Goal: Find specific page/section: Find specific page/section

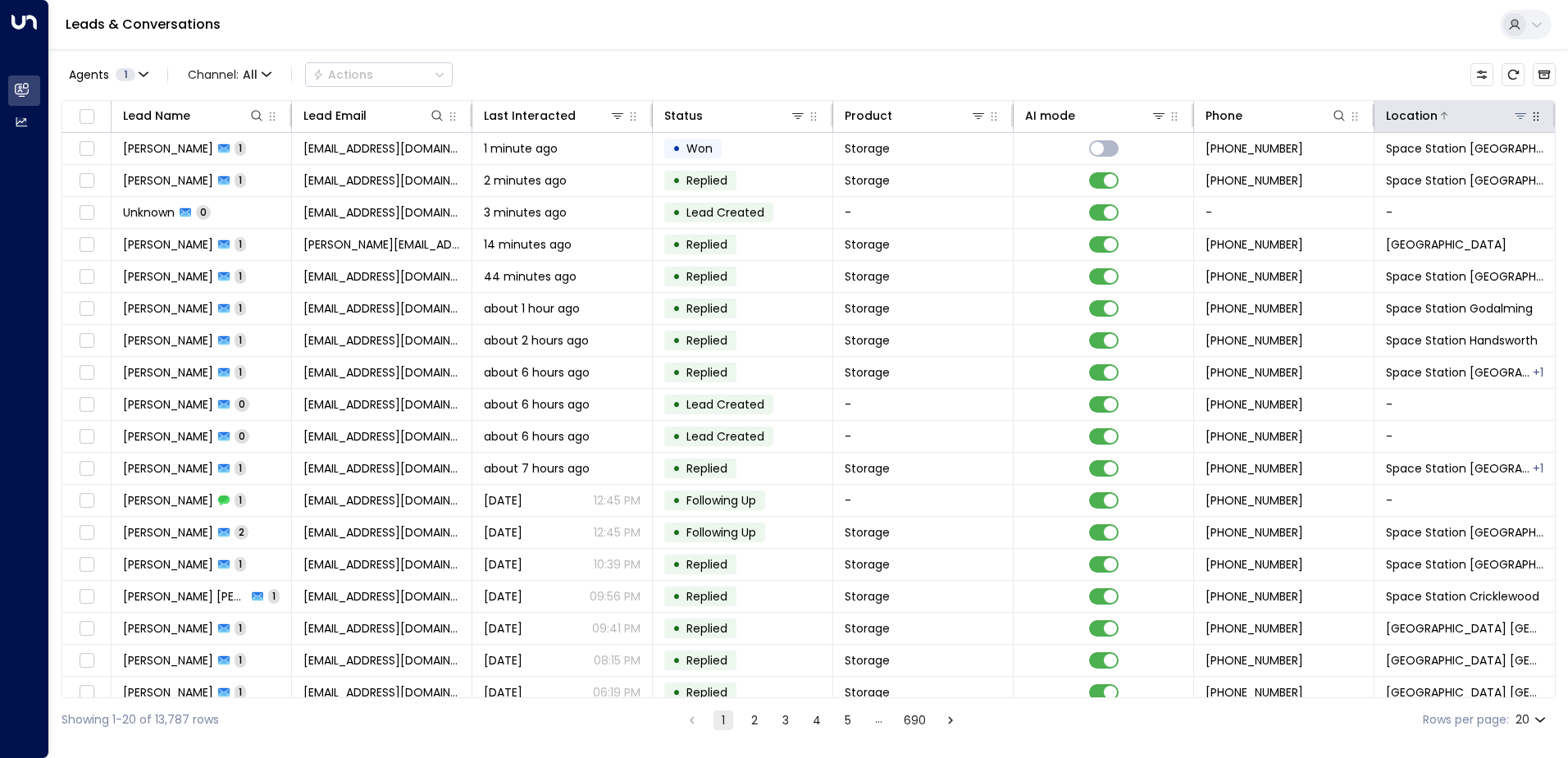
click at [1515, 118] on icon at bounding box center [1521, 115] width 13 height 13
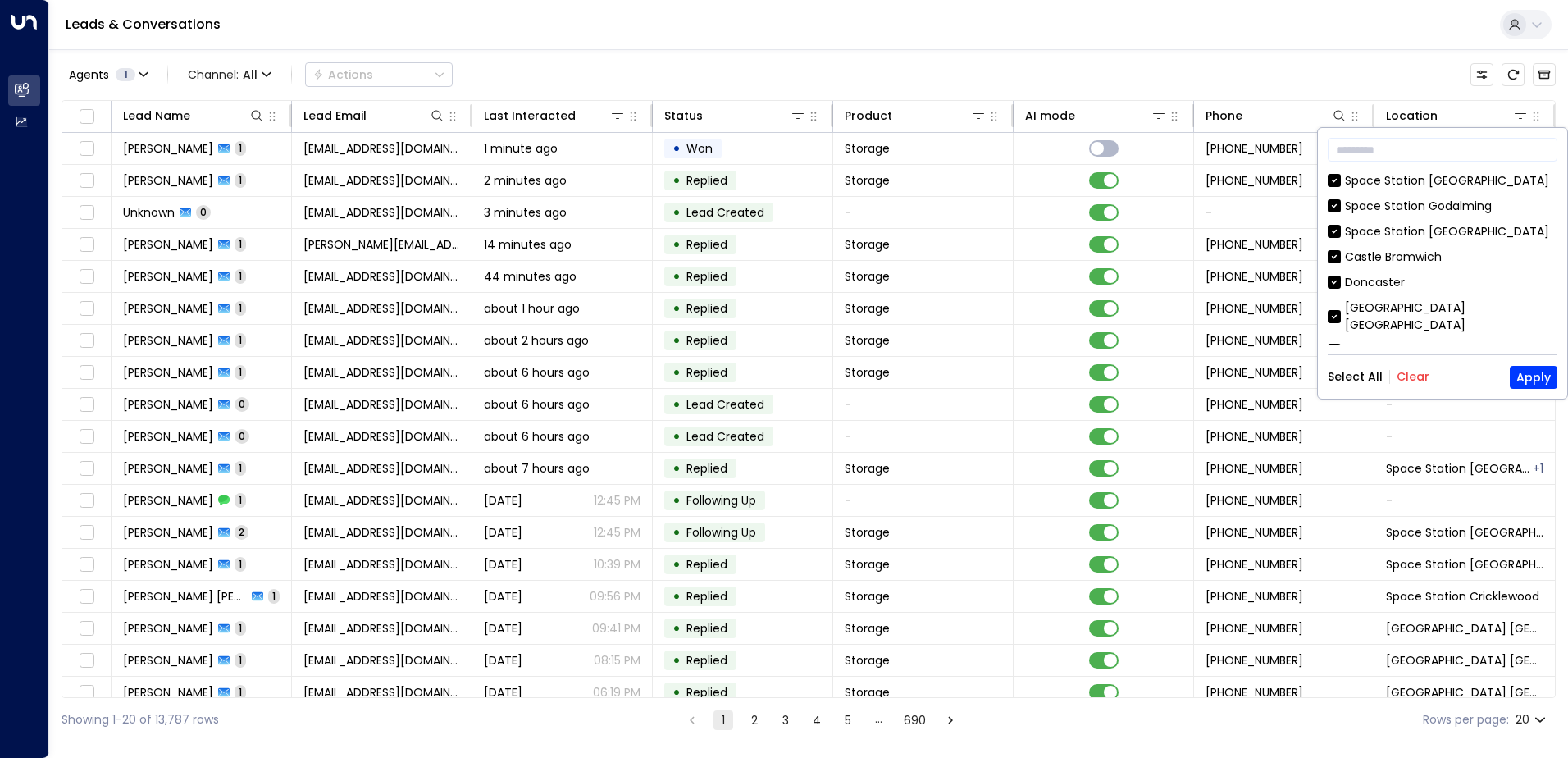
click at [1400, 378] on button "Clear" at bounding box center [1413, 376] width 33 height 13
click at [1413, 231] on div "Space Station [GEOGRAPHIC_DATA]" at bounding box center [1447, 231] width 204 height 17
click at [1531, 375] on button "Apply" at bounding box center [1534, 377] width 47 height 23
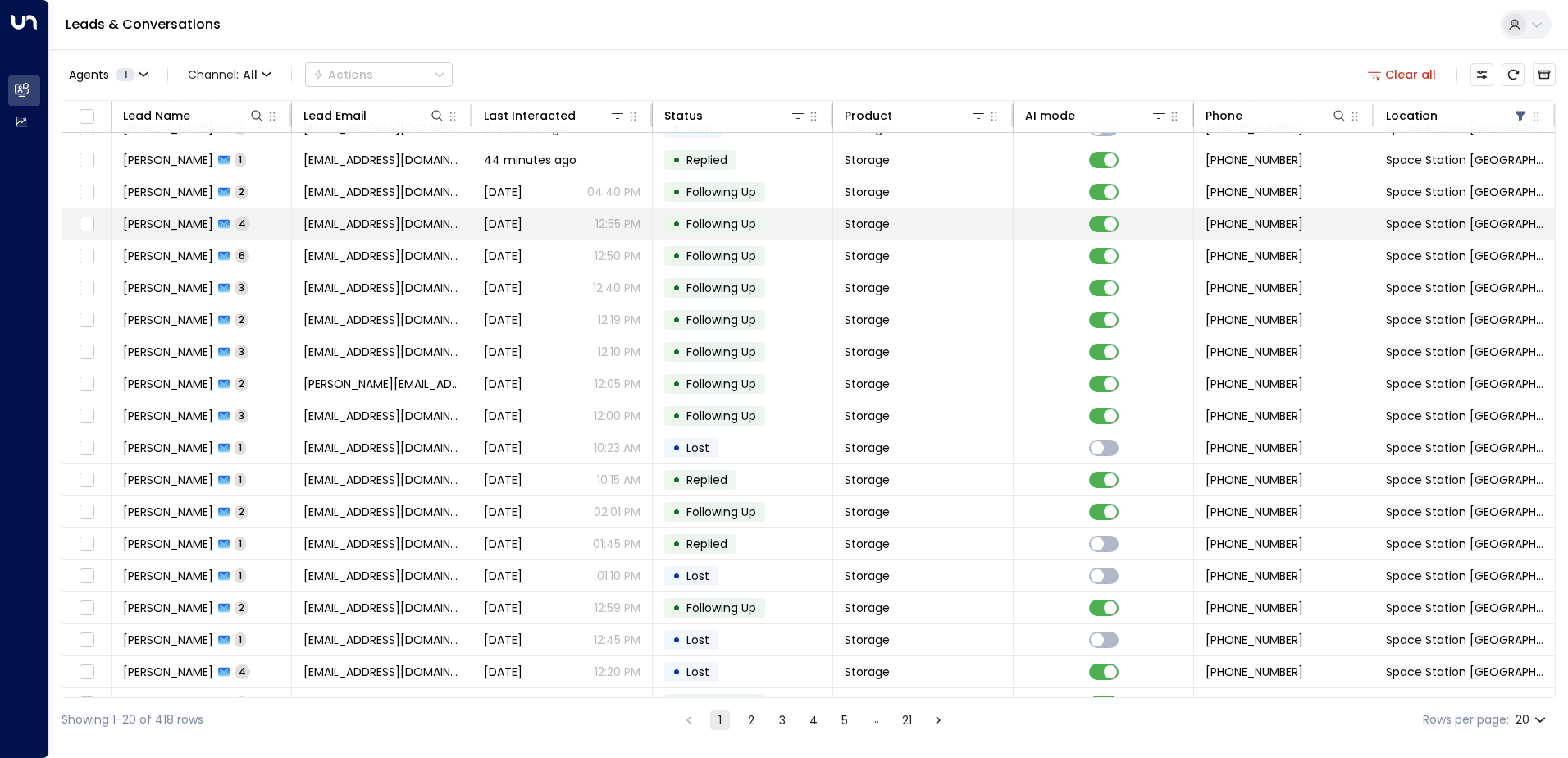
scroll to position [81, 0]
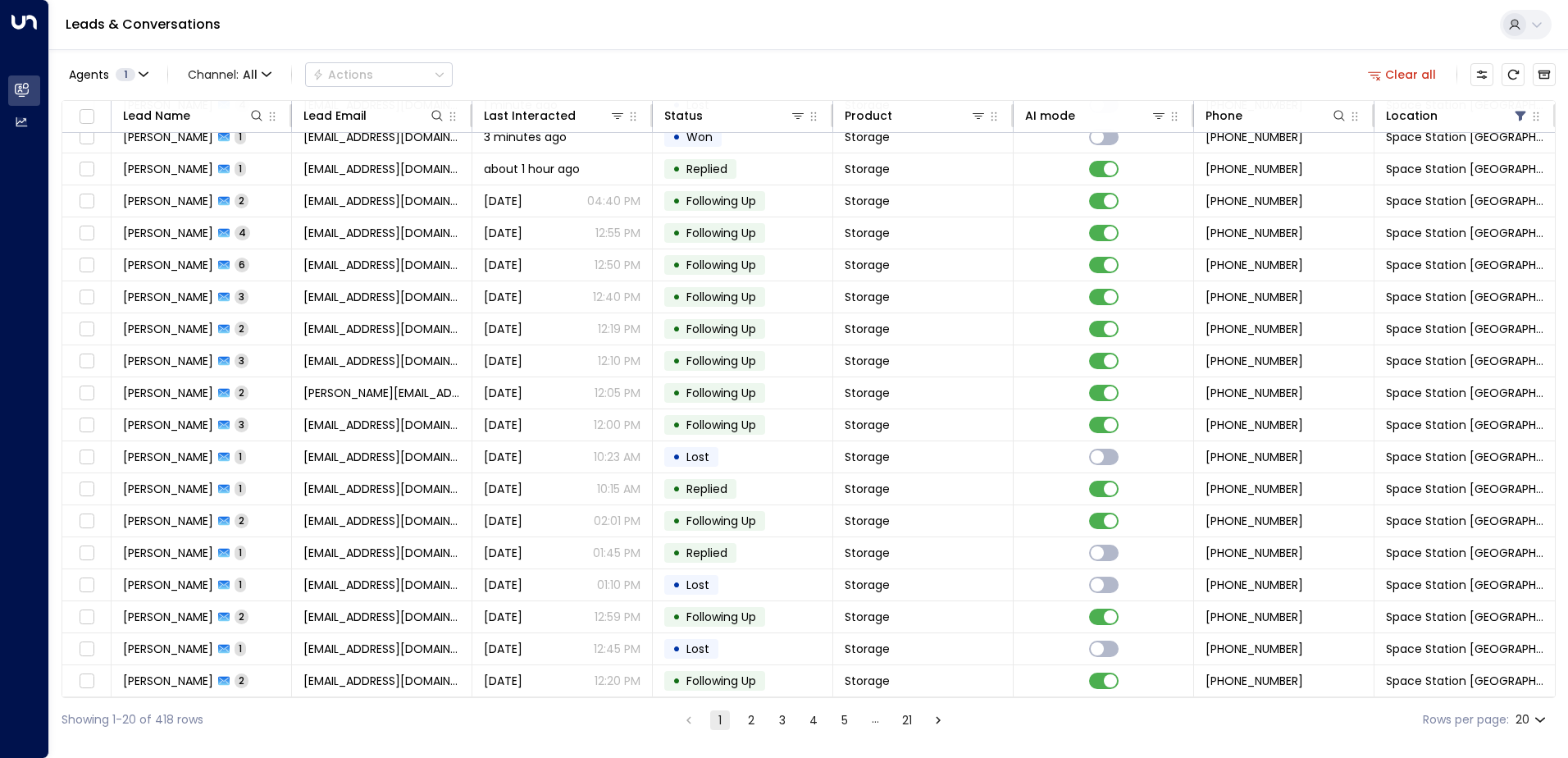
click at [1543, 719] on body "Overview Leads & Conversations Leads & Conversations Analytics Analytics Leads …" at bounding box center [784, 371] width 1568 height 742
click at [1530, 698] on li "50" at bounding box center [1531, 695] width 47 height 30
type input "**"
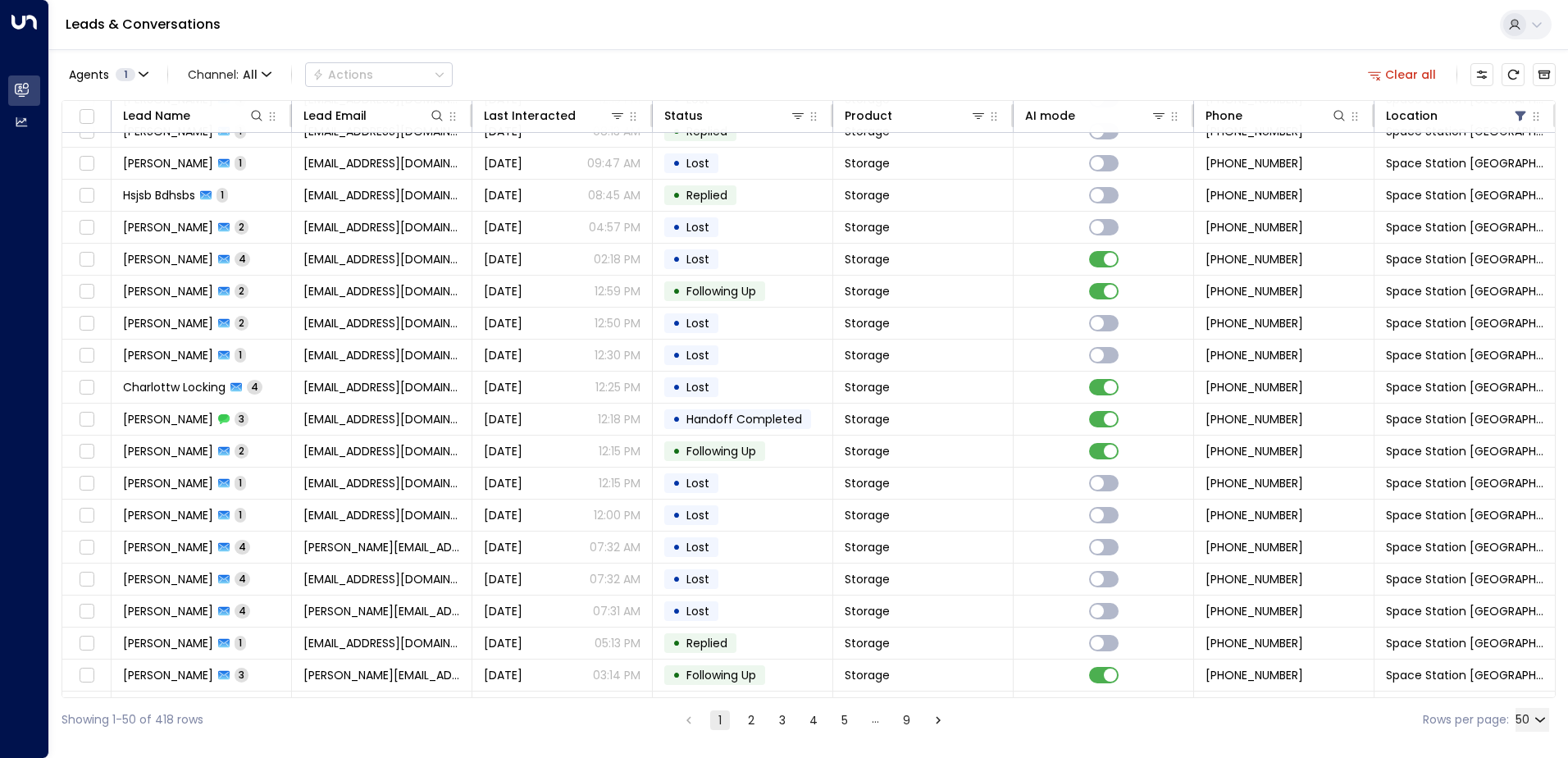
scroll to position [1041, 0]
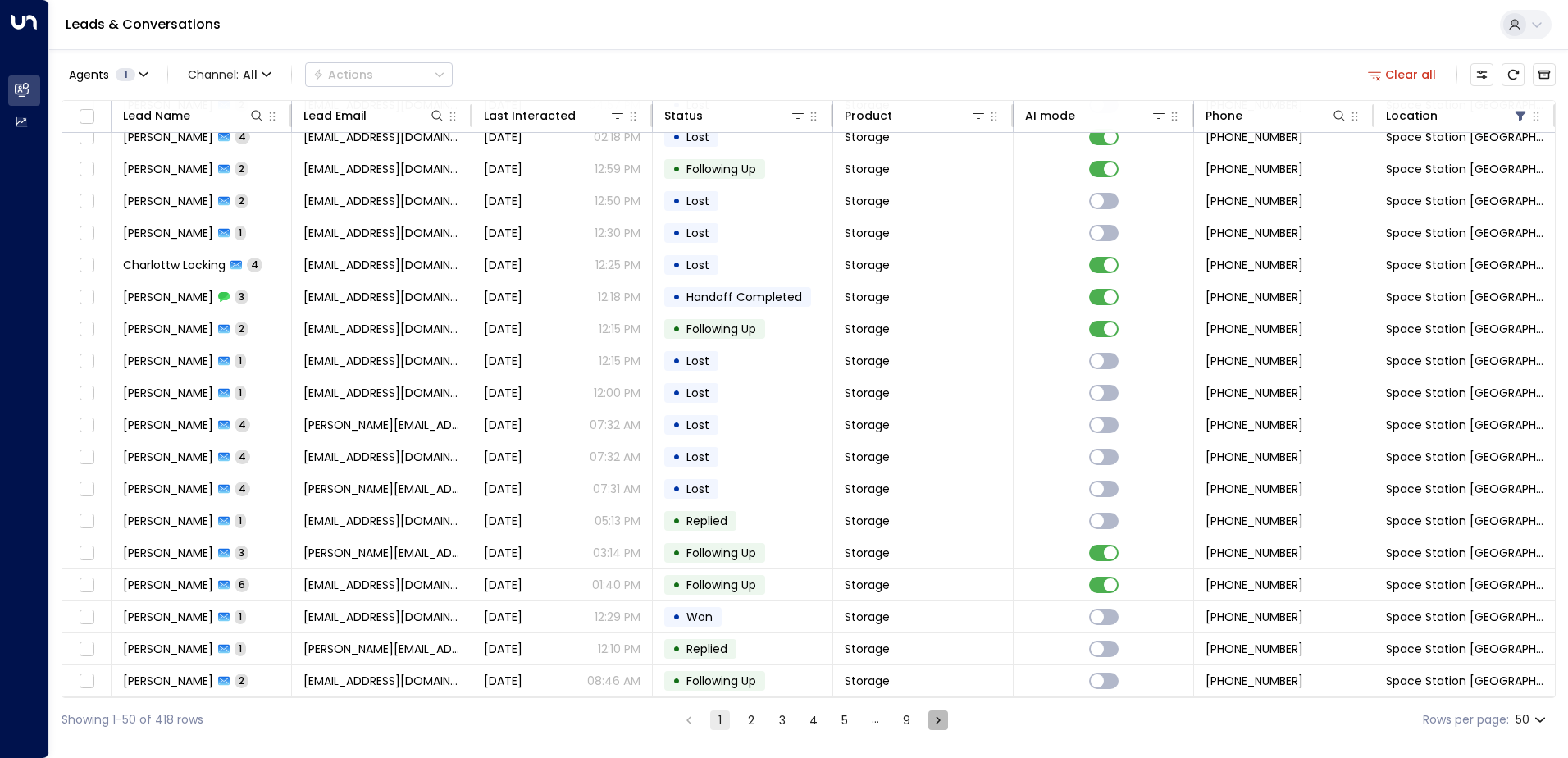
click at [934, 717] on icon "Go to next page" at bounding box center [938, 720] width 15 height 15
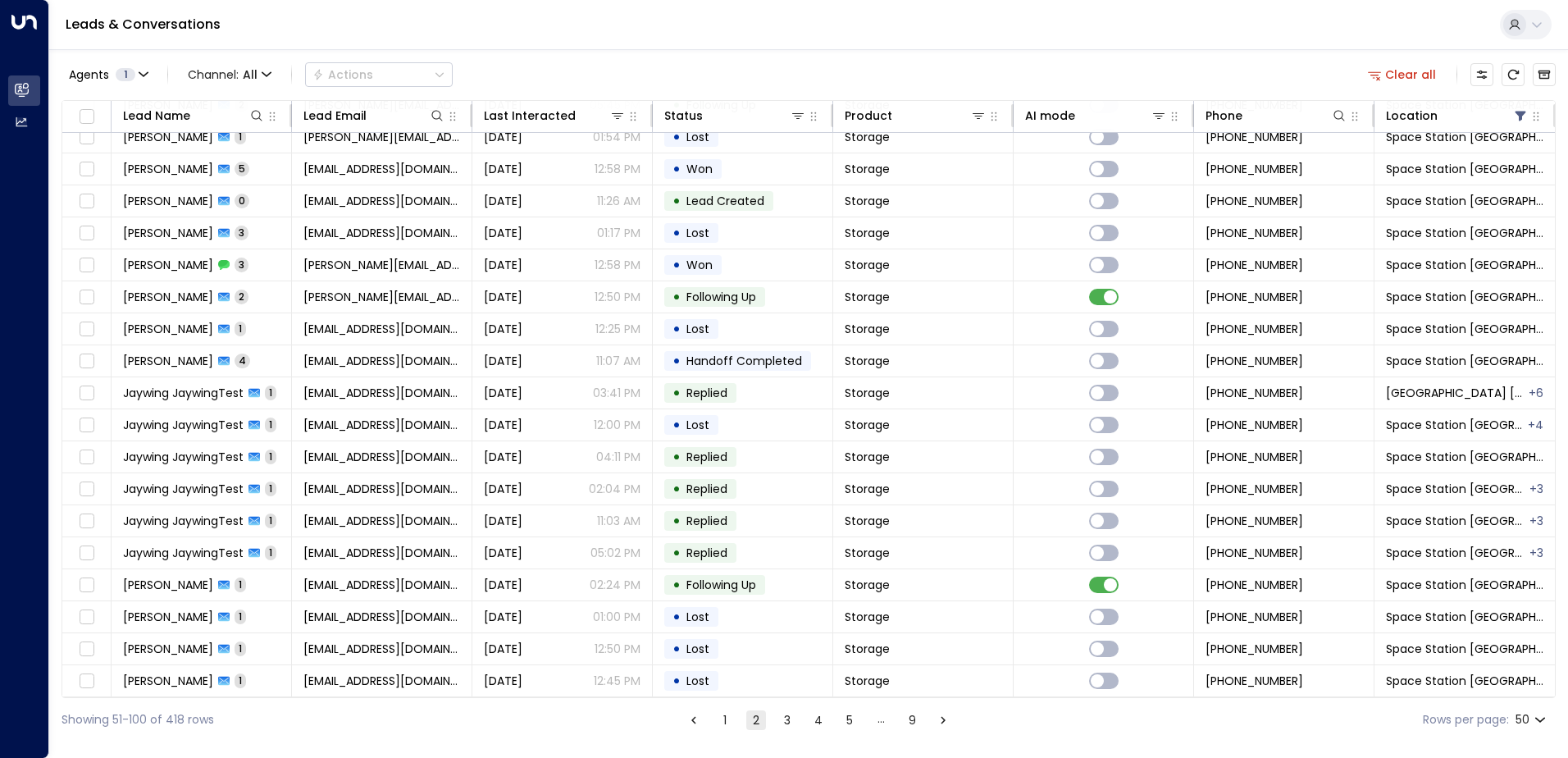
scroll to position [1041, 0]
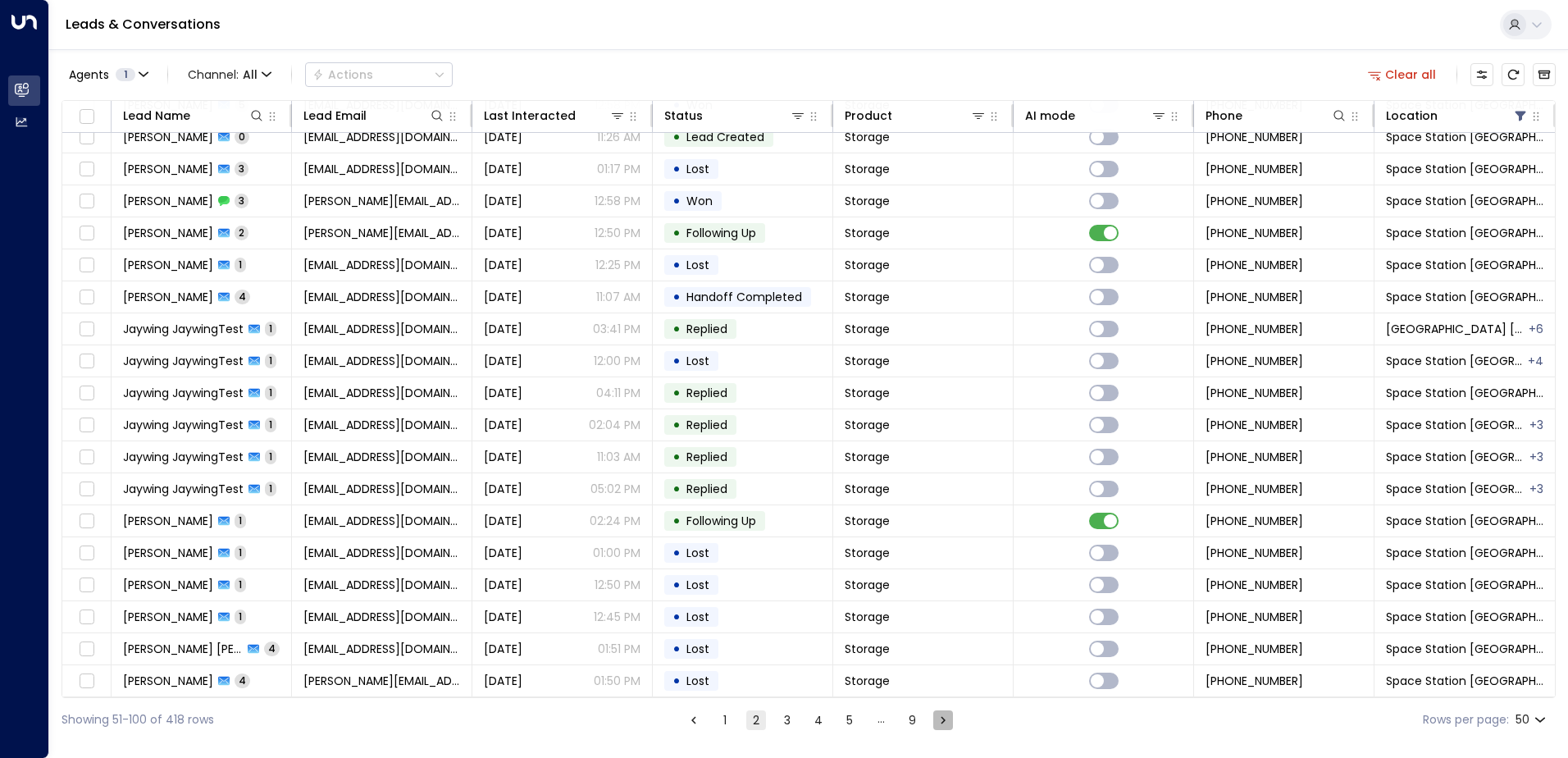
click at [947, 720] on button "Go to next page" at bounding box center [944, 721] width 20 height 20
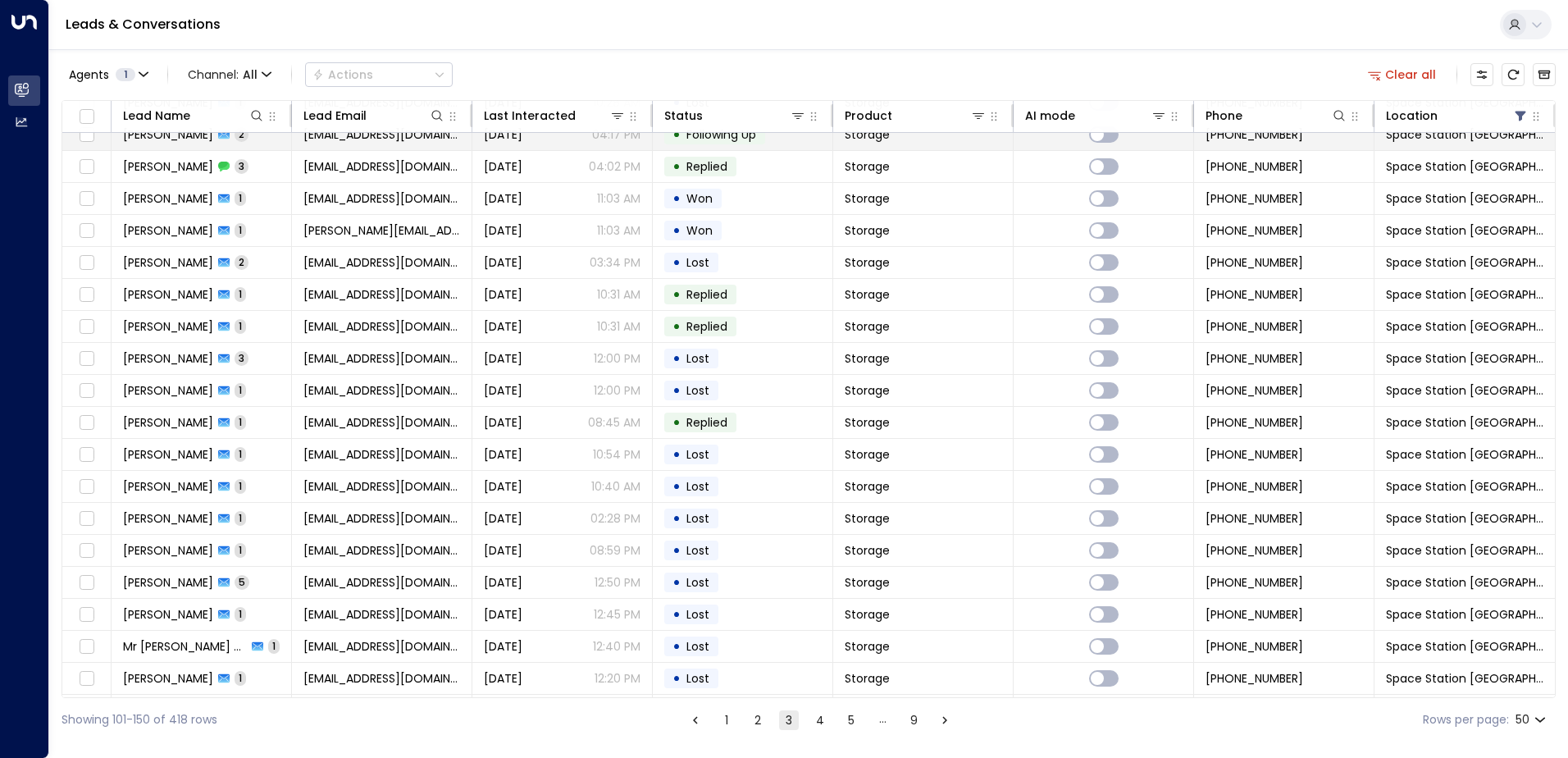
scroll to position [1041, 0]
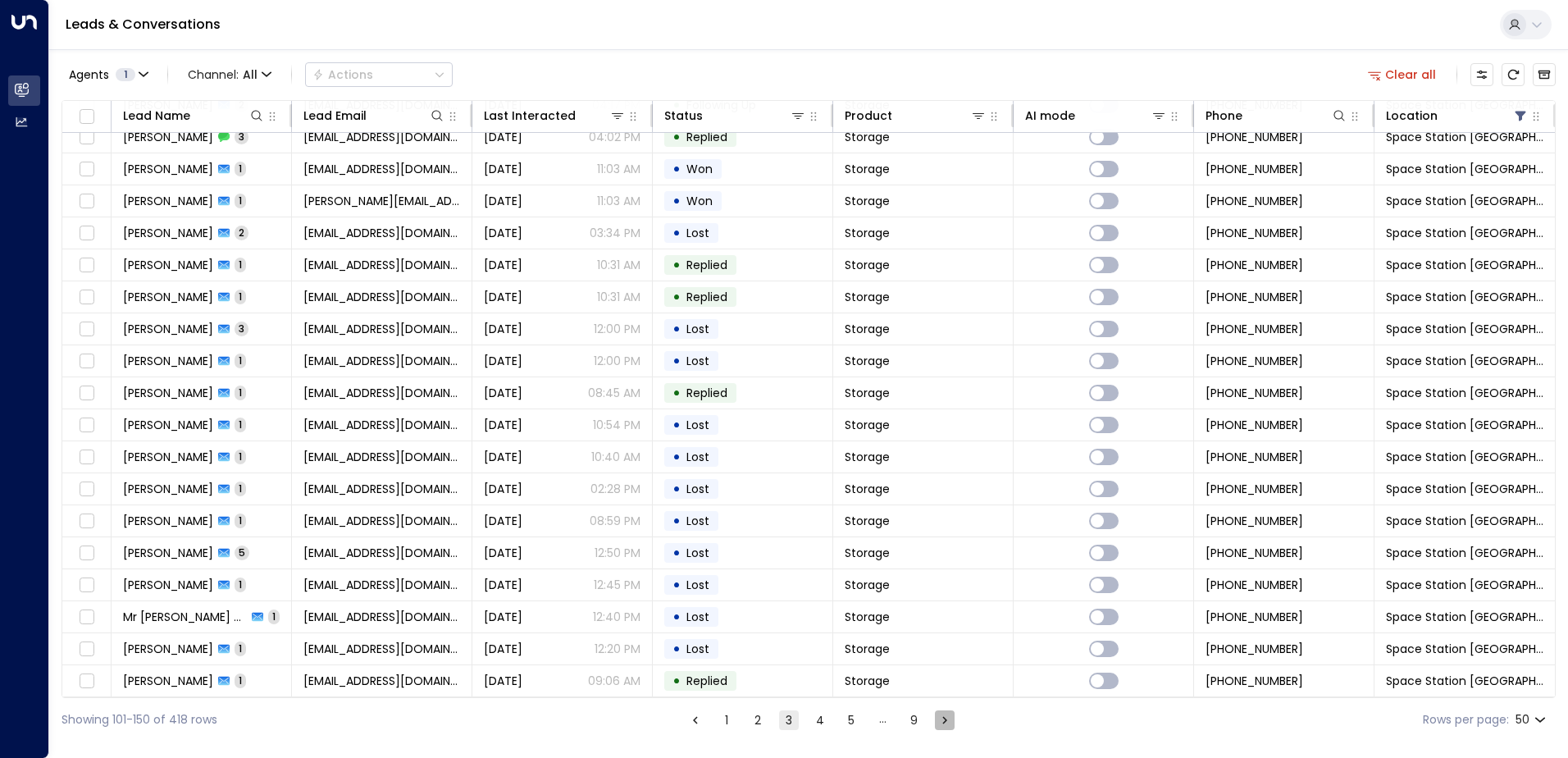
click at [943, 722] on icon "Go to next page" at bounding box center [944, 720] width 15 height 15
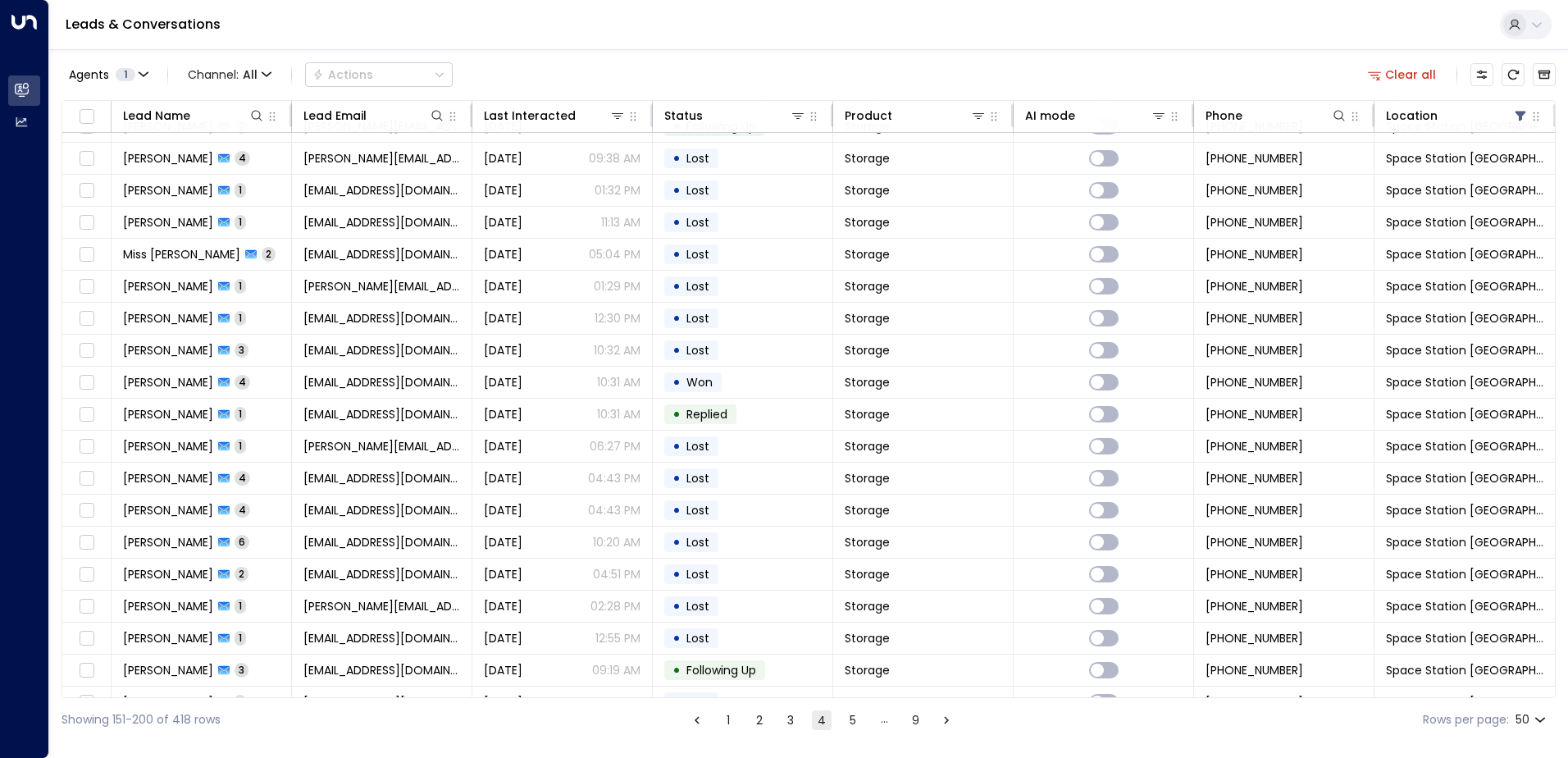
scroll to position [1041, 0]
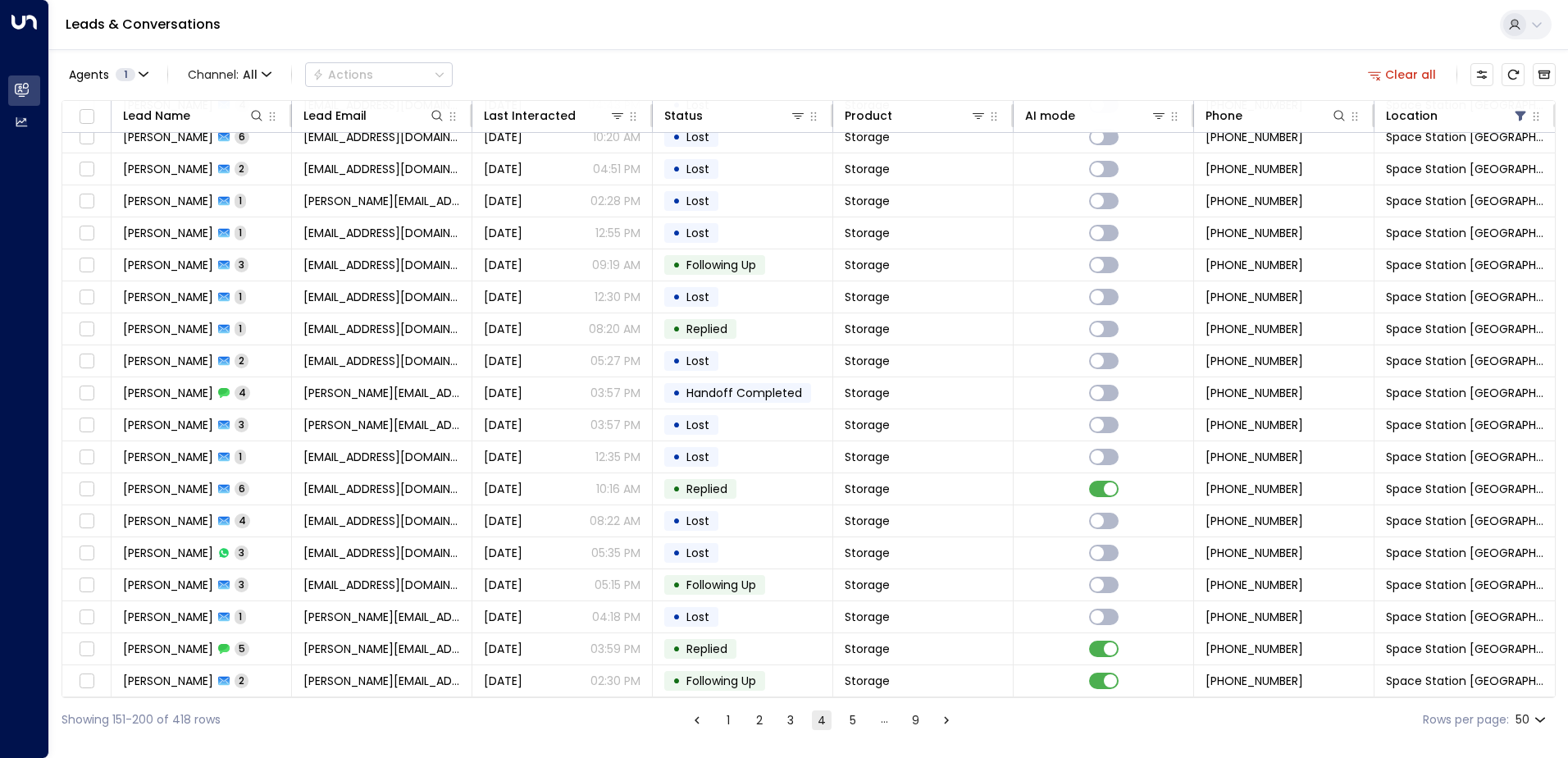
click at [944, 721] on icon "Go to next page" at bounding box center [946, 720] width 15 height 15
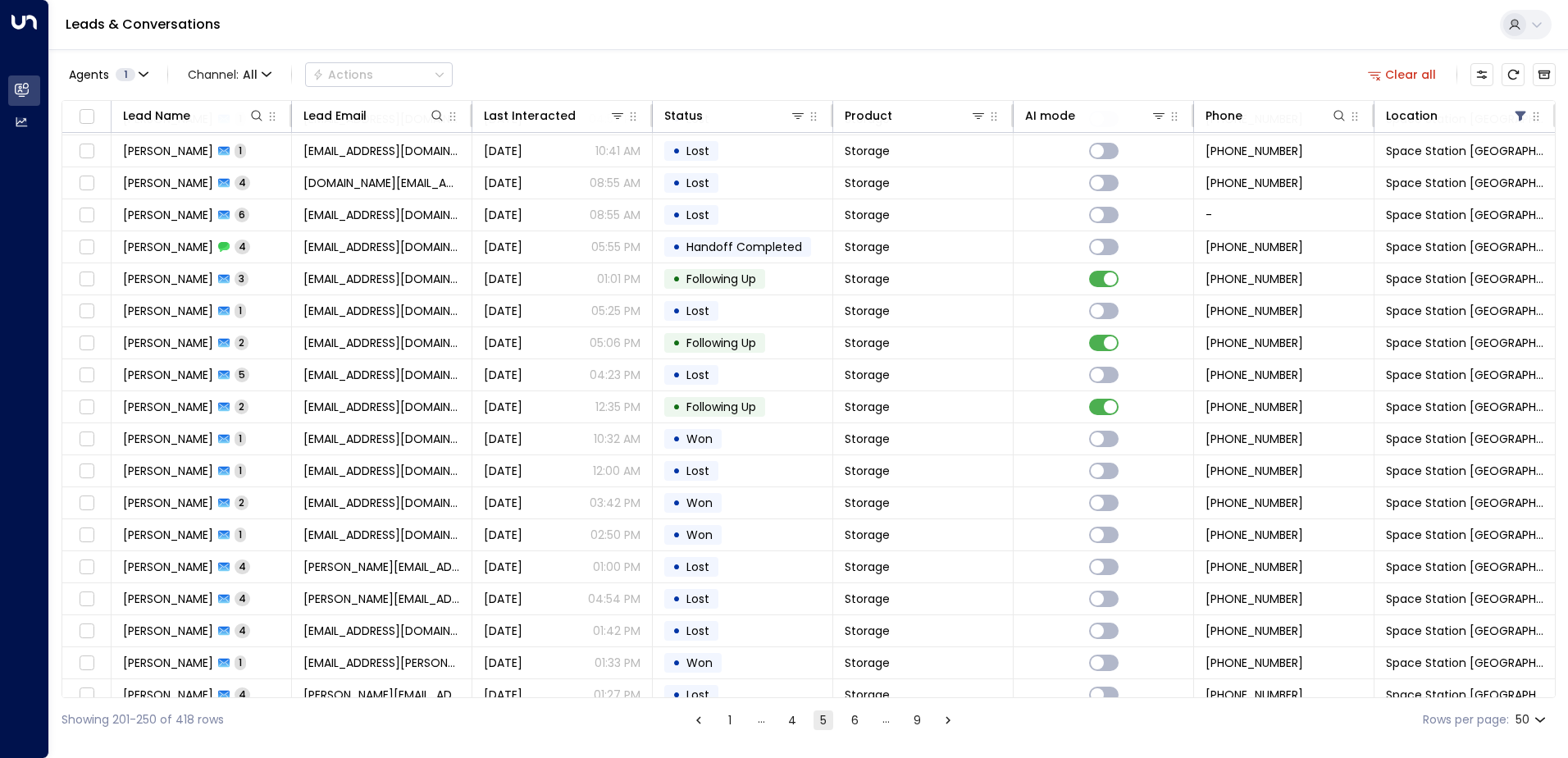
scroll to position [1041, 0]
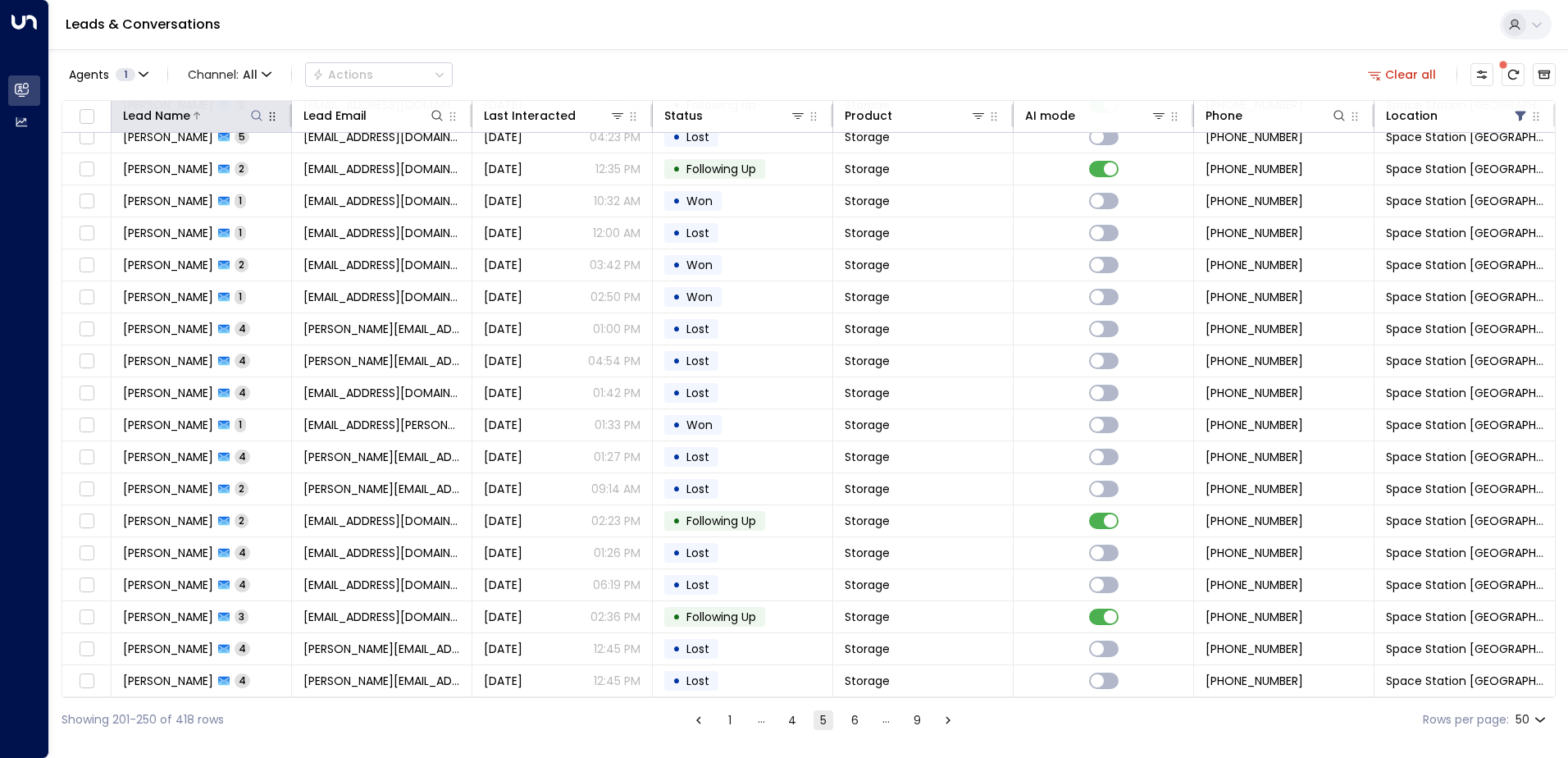
click at [263, 115] on icon at bounding box center [256, 115] width 13 height 13
drag, startPoint x: 275, startPoint y: 176, endPoint x: 270, endPoint y: 85, distance: 91.1
click at [276, 171] on input "text" at bounding box center [256, 174] width 227 height 30
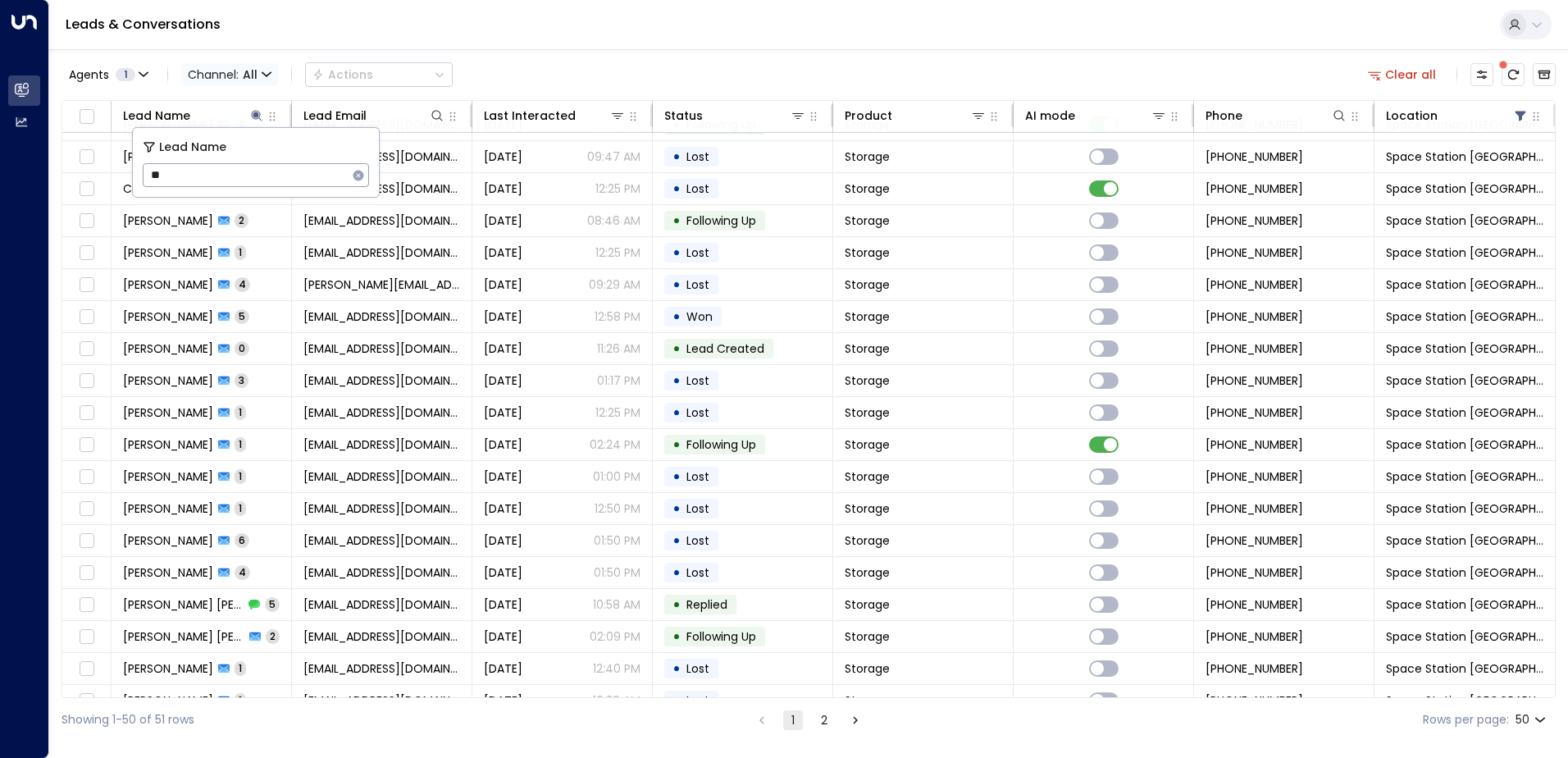
scroll to position [1041, 0]
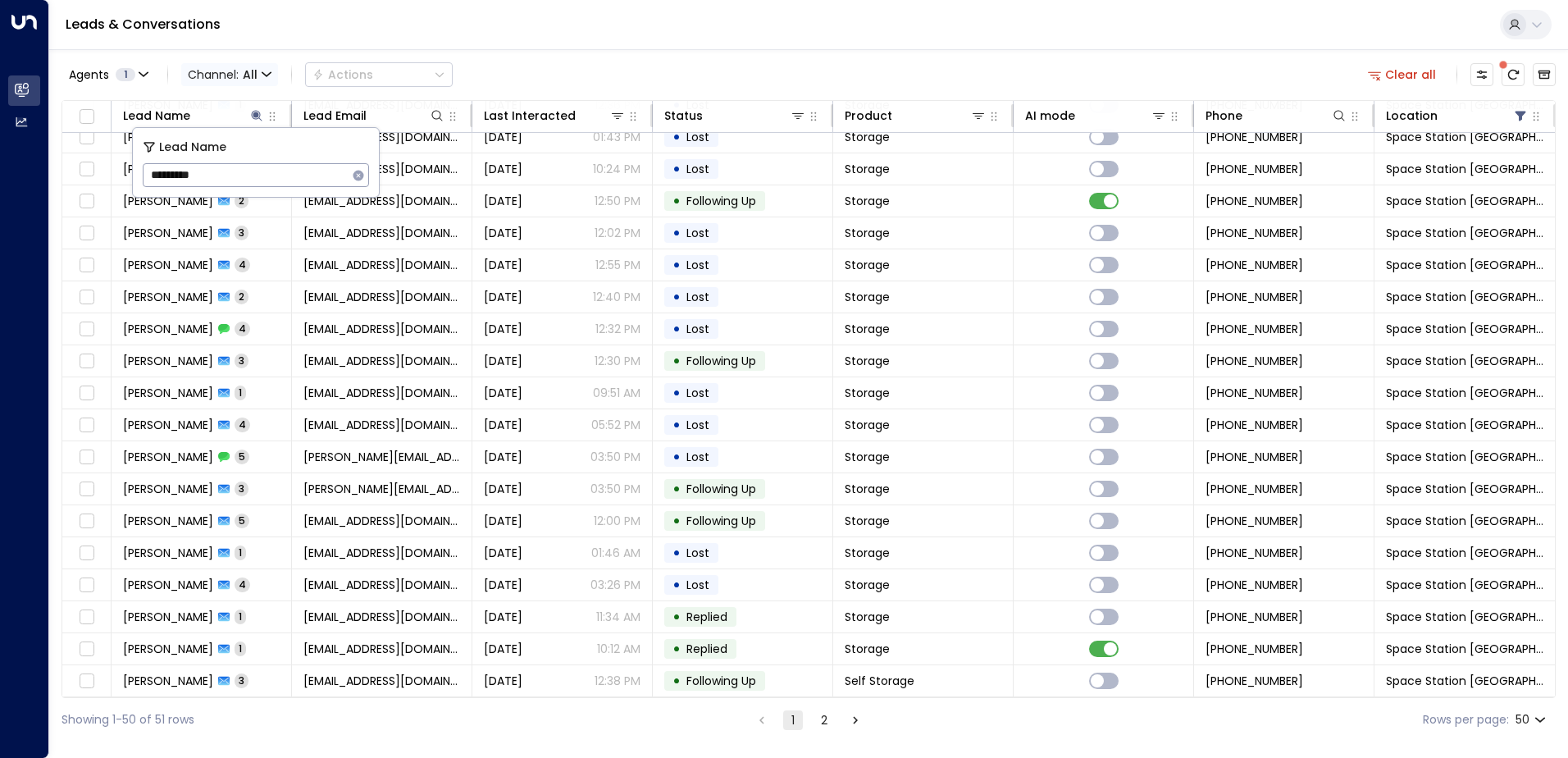
type input "*********"
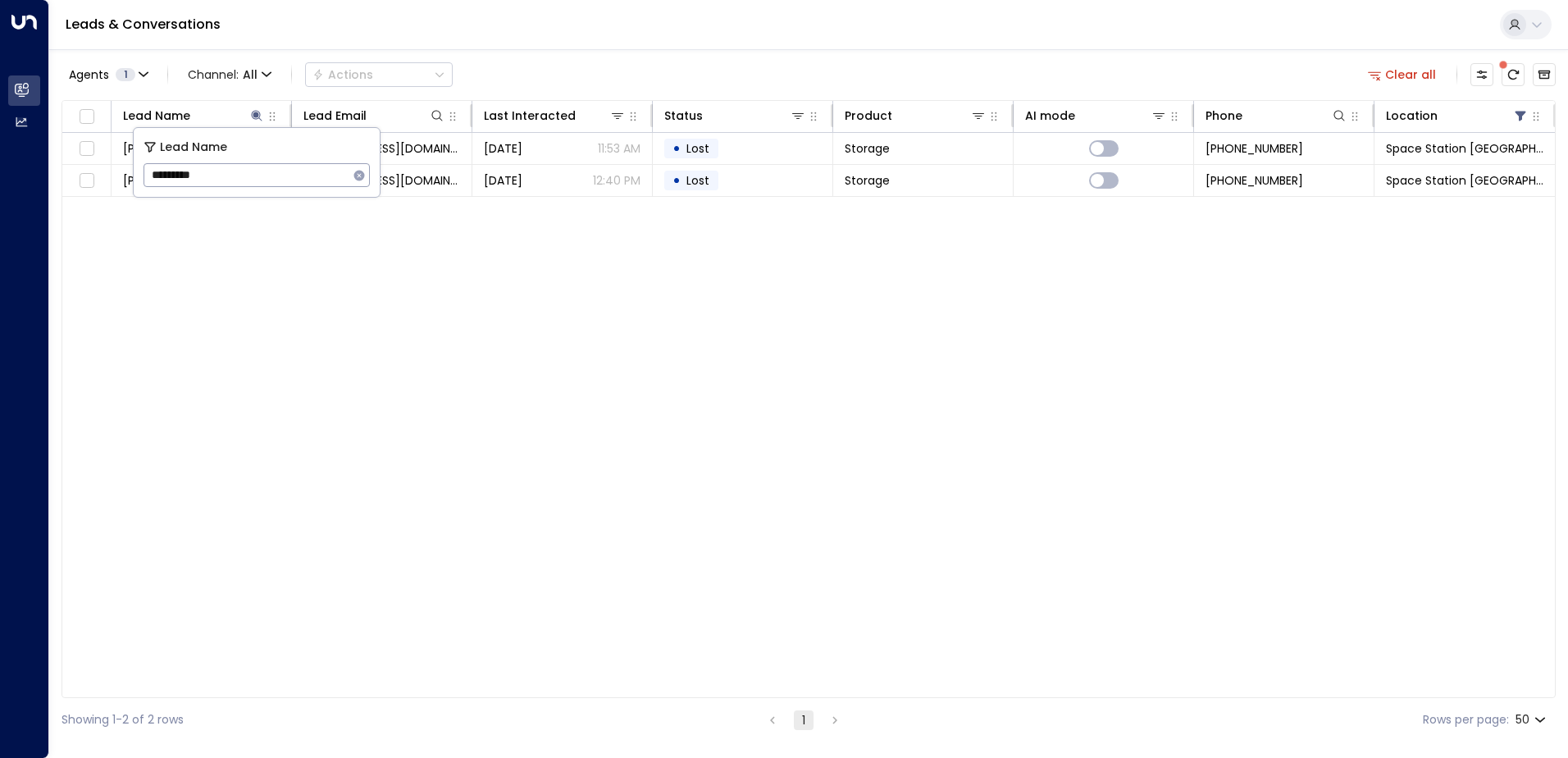
click at [254, 281] on div "Lead Name Lead Email Last Interacted Status Product AI mode Phone Location [GEO…" at bounding box center [808, 399] width 1495 height 598
click at [257, 116] on icon at bounding box center [256, 115] width 11 height 11
click at [254, 112] on icon at bounding box center [256, 115] width 13 height 13
type input "*"
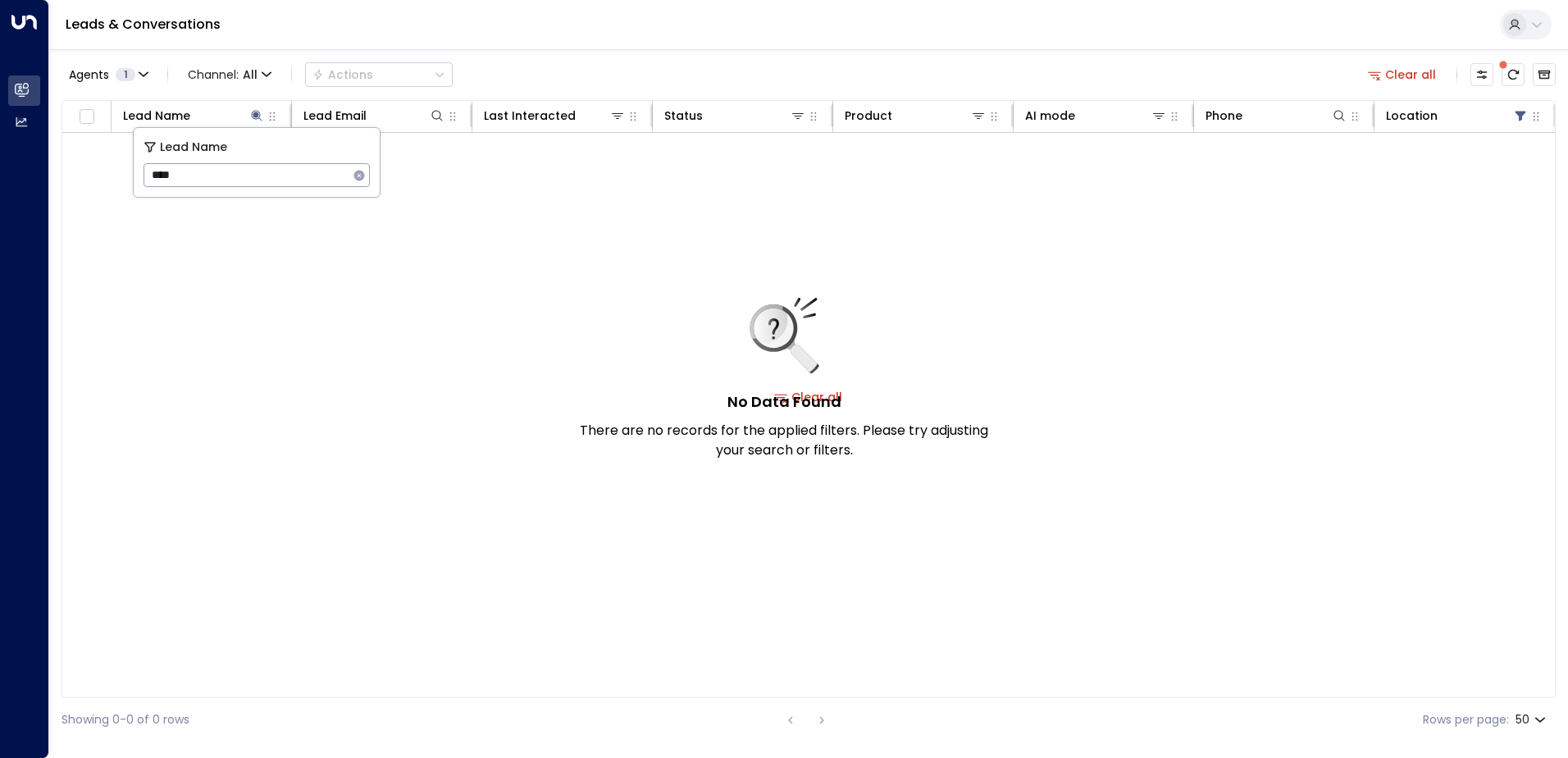
type input "****"
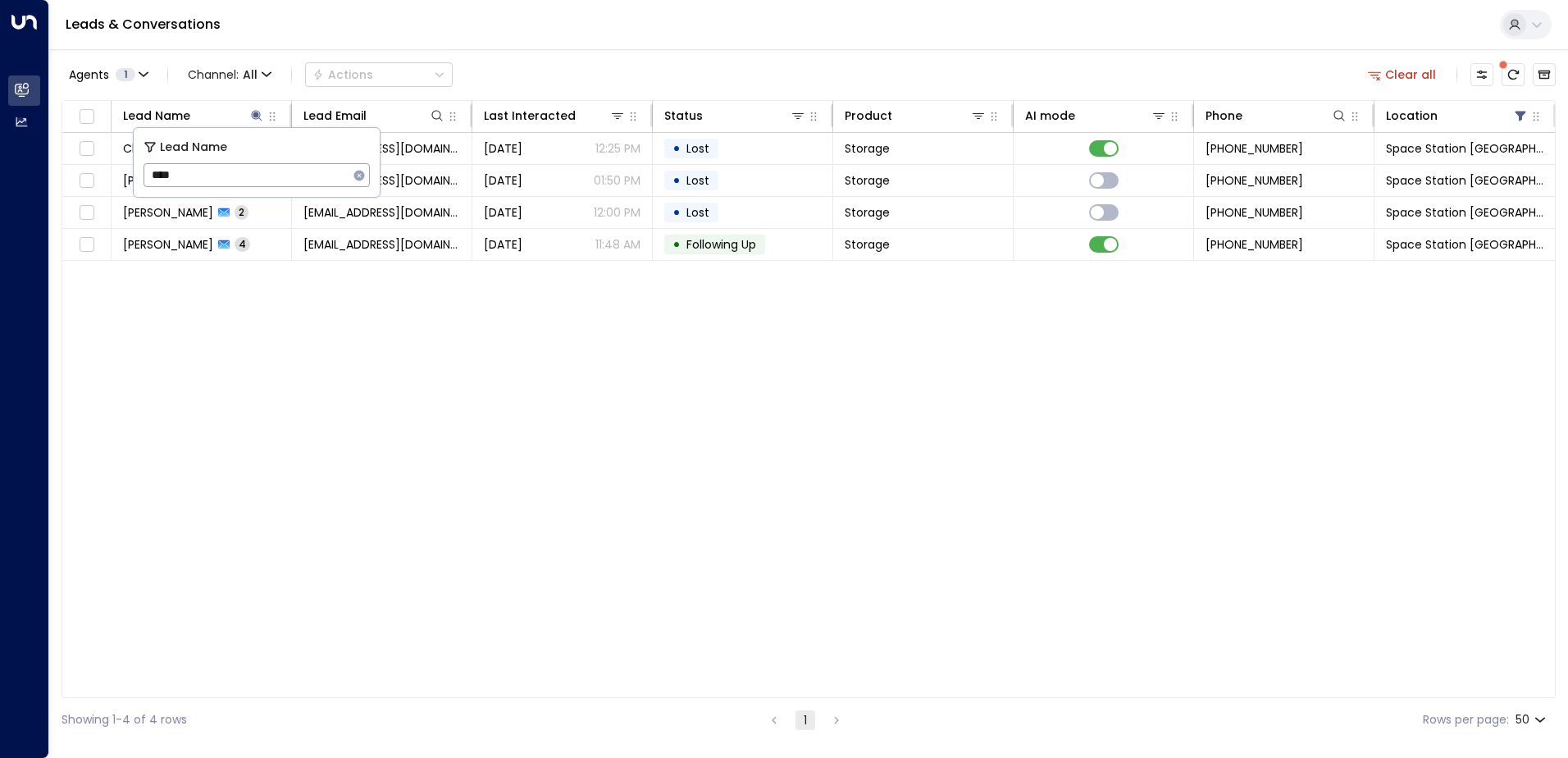
click at [420, 403] on div "Lead Name Lead Email Last Interacted Status Product AI mode Phone Location Char…" at bounding box center [808, 399] width 1495 height 598
